Goal: Use online tool/utility: Use online tool/utility

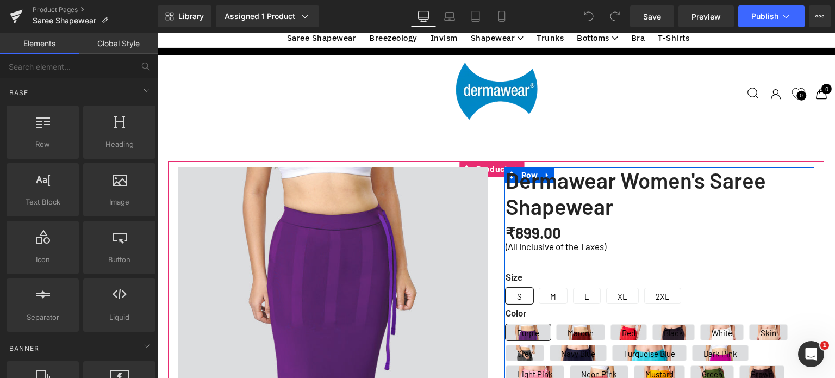
scroll to position [109, 0]
click at [641, 332] on span "(P) Swatches" at bounding box center [659, 340] width 56 height 16
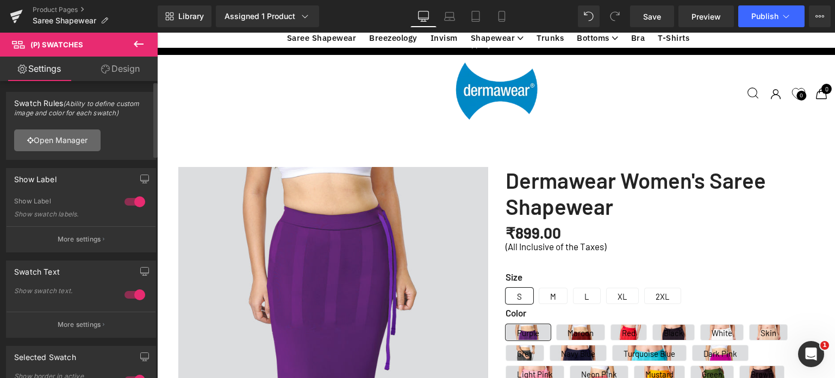
click at [78, 141] on link "Open Manager" at bounding box center [57, 140] width 86 height 22
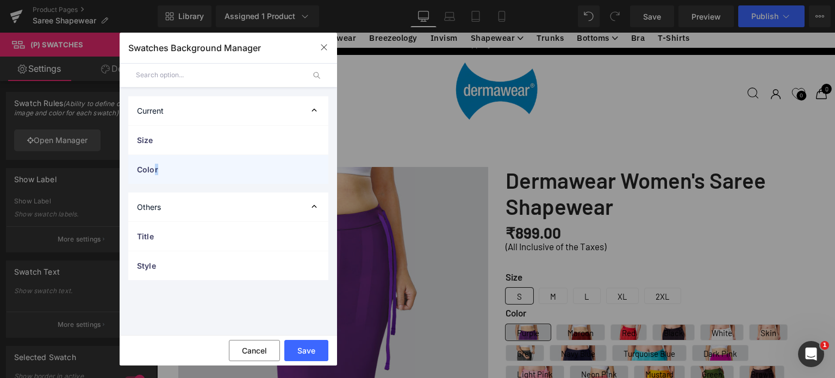
click at [156, 173] on span "Color" at bounding box center [217, 169] width 161 height 11
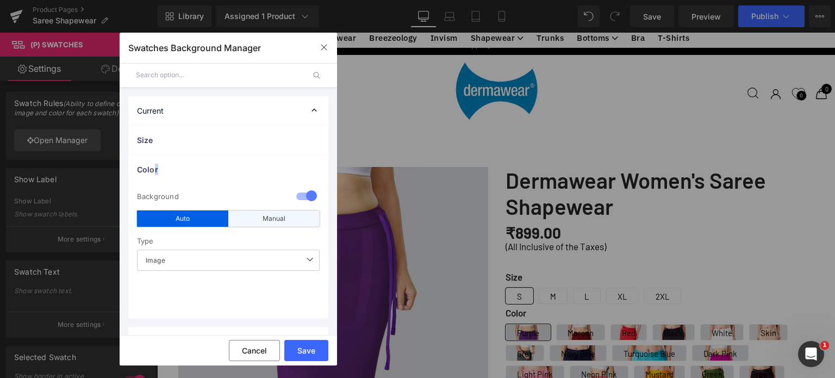
click at [255, 215] on div "Manual" at bounding box center [273, 218] width 91 height 16
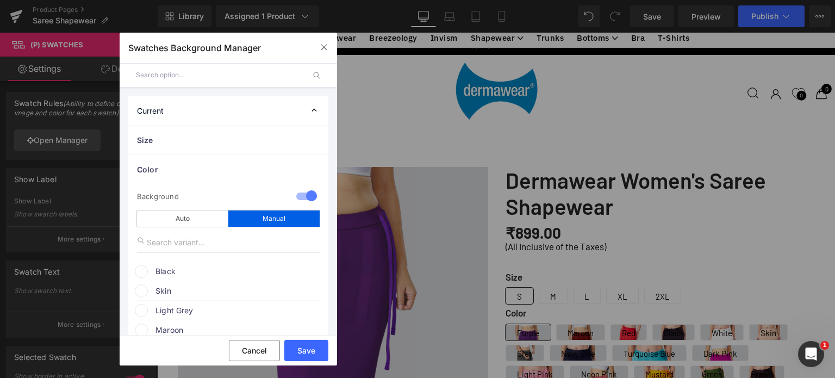
click at [166, 272] on span "Black" at bounding box center [237, 271] width 165 height 13
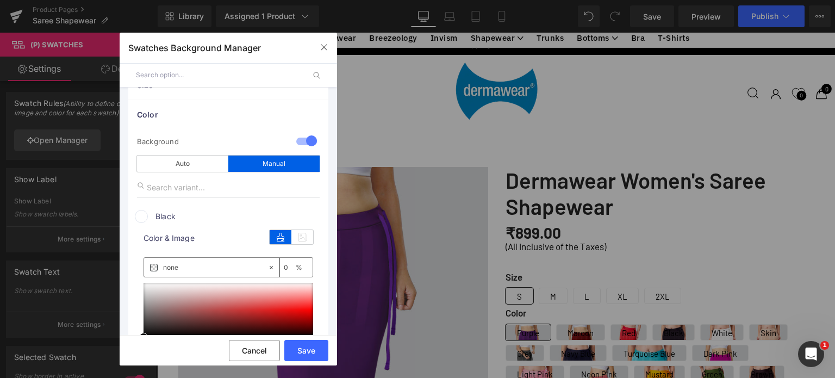
scroll to position [54, 0]
click at [267, 269] on icon at bounding box center [271, 268] width 8 height 8
click at [267, 267] on icon at bounding box center [271, 268] width 8 height 8
click at [181, 270] on input "none" at bounding box center [215, 268] width 104 height 12
type input "n"
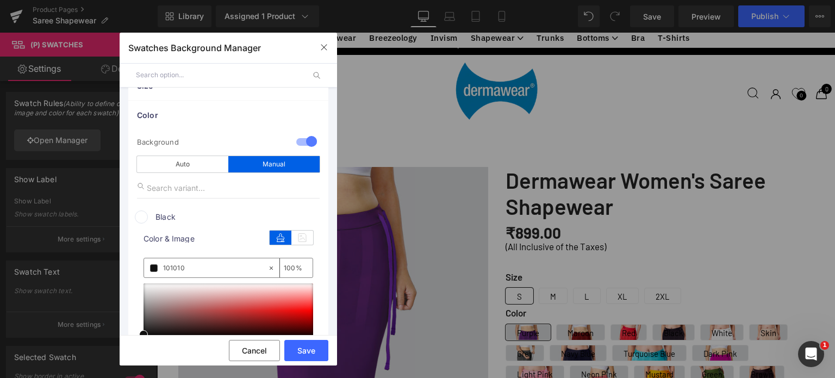
type input "101010"
click at [294, 142] on div at bounding box center [307, 142] width 26 height 21
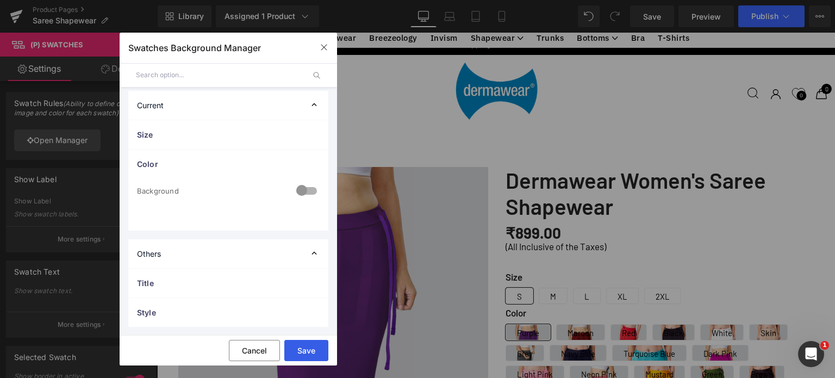
drag, startPoint x: 300, startPoint y: 351, endPoint x: 122, endPoint y: 302, distance: 184.7
click at [300, 351] on button "Save" at bounding box center [306, 350] width 44 height 21
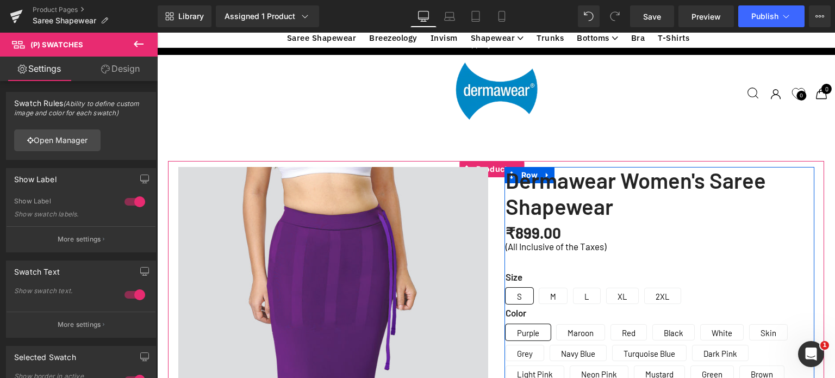
scroll to position [326, 0]
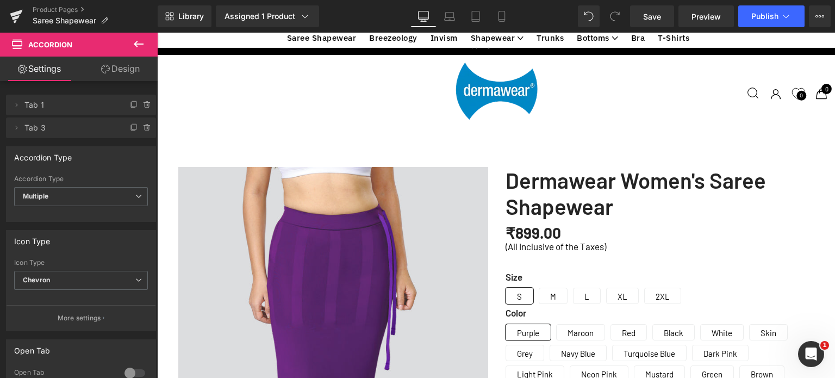
scroll to position [2555, 0]
click at [784, 17] on icon at bounding box center [786, 16] width 11 height 11
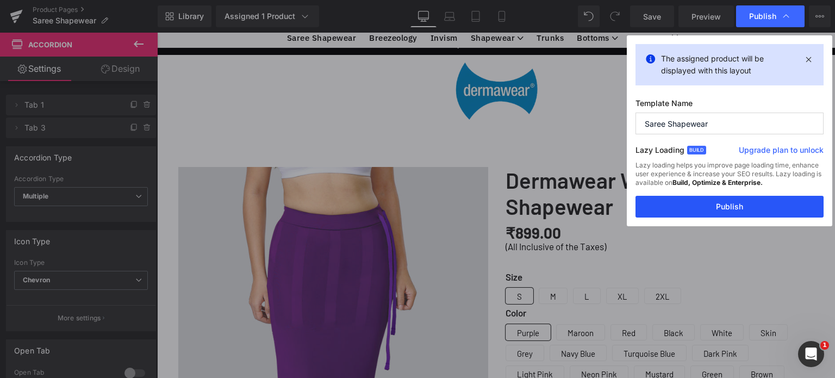
drag, startPoint x: 748, startPoint y: 207, endPoint x: 449, endPoint y: 70, distance: 328.9
click at [748, 207] on button "Publish" at bounding box center [729, 207] width 188 height 22
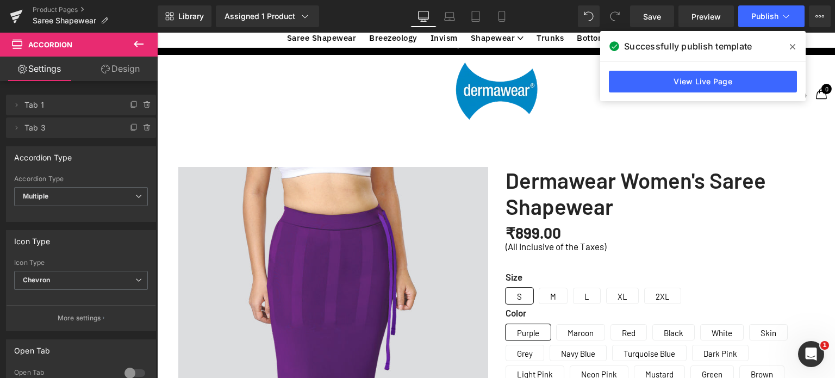
click at [133, 41] on icon at bounding box center [138, 44] width 13 height 13
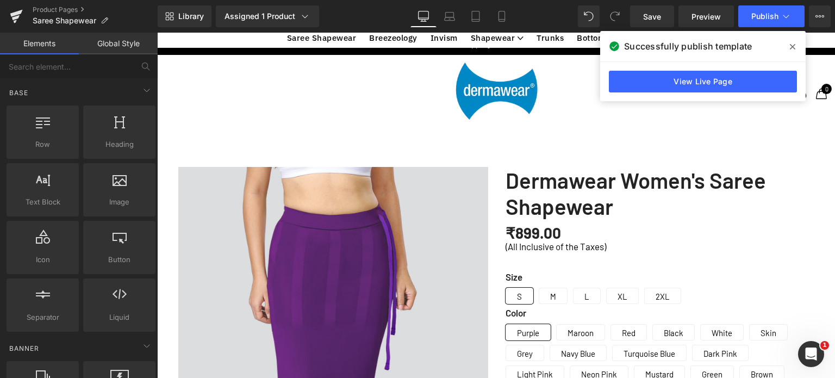
click at [787, 45] on span at bounding box center [792, 46] width 17 height 17
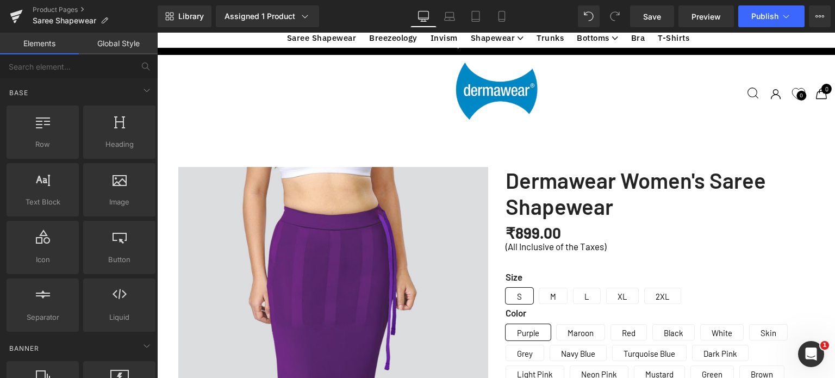
scroll to position [1305, 0]
click at [49, 10] on link "Product Pages" at bounding box center [95, 9] width 125 height 9
